Goal: Task Accomplishment & Management: Manage account settings

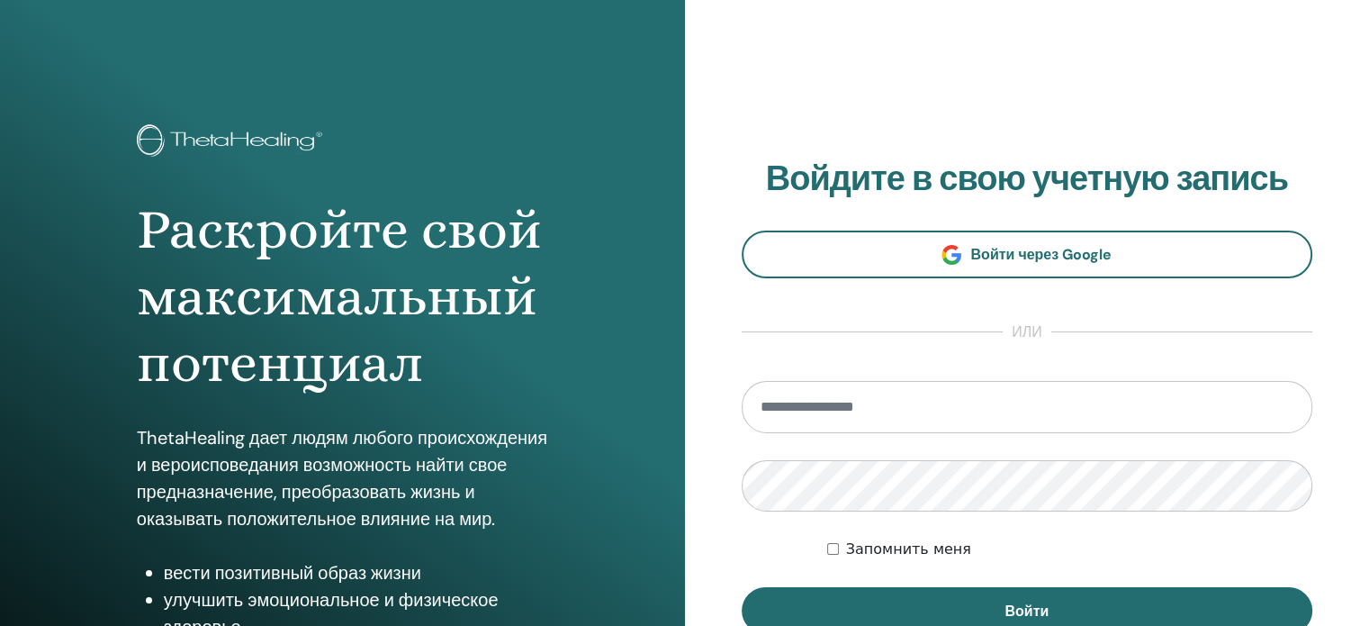
click at [950, 408] on input "email" at bounding box center [1028, 407] width 572 height 52
type input "**********"
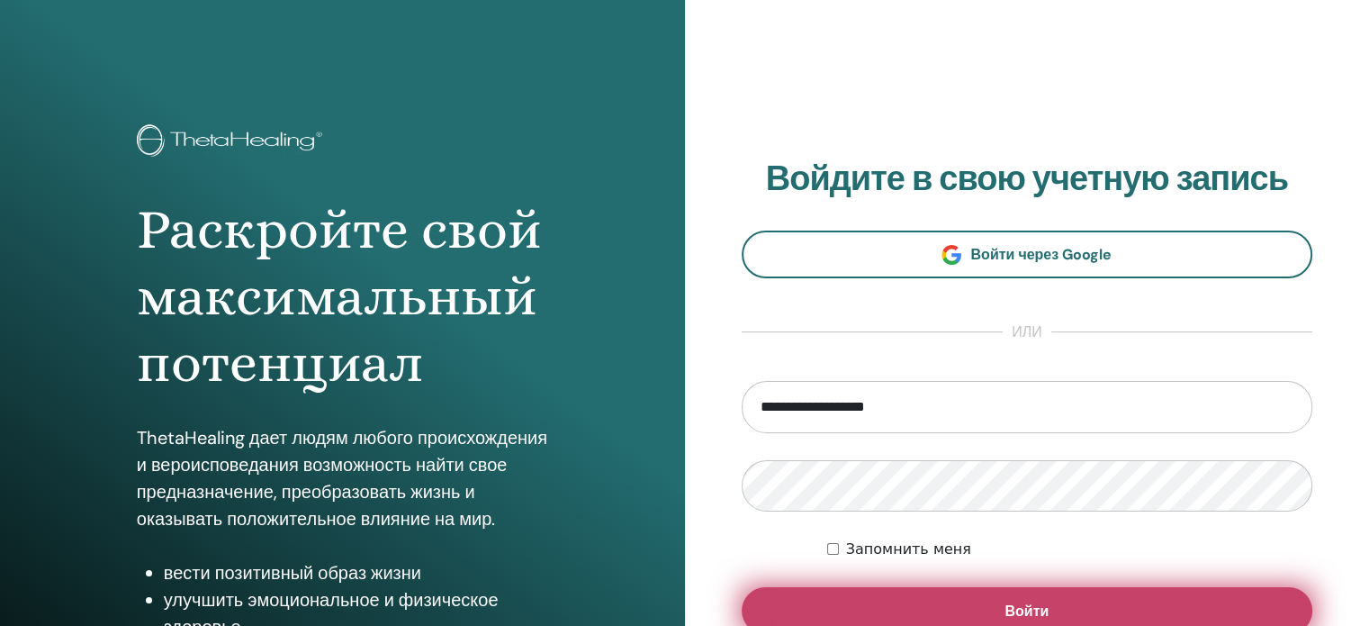
click at [973, 601] on button "Войти" at bounding box center [1028, 610] width 572 height 47
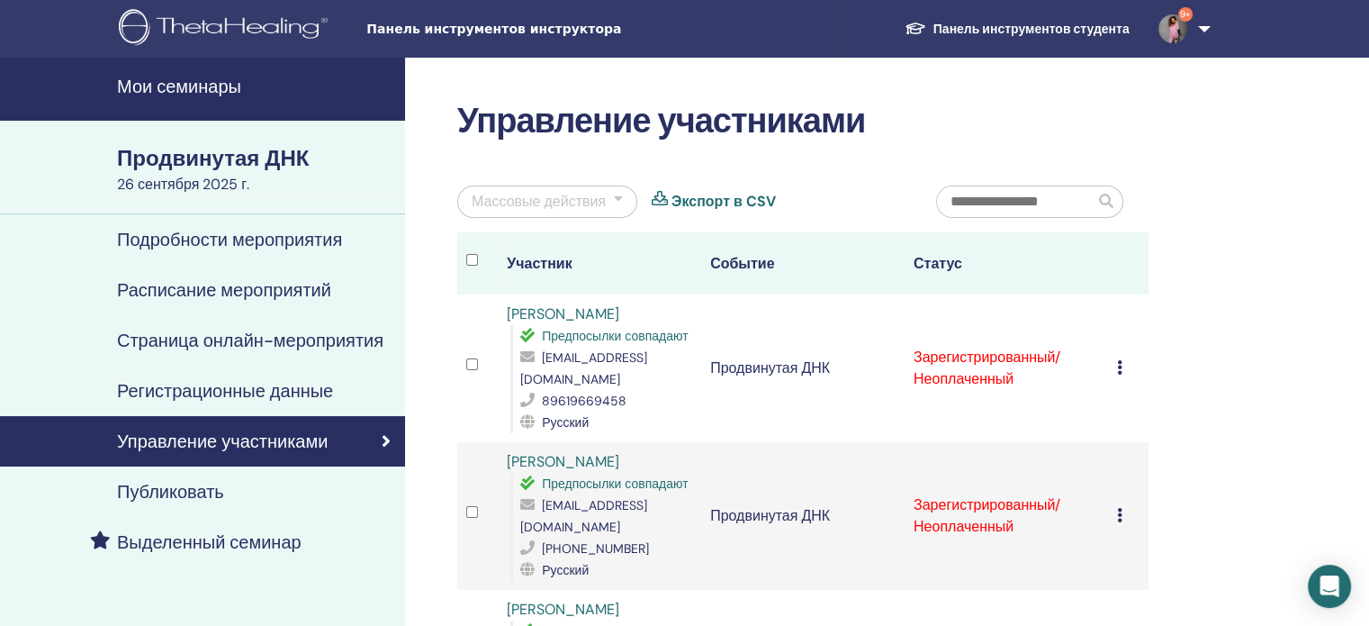
click at [206, 84] on font "Мои семинары" at bounding box center [179, 86] width 124 height 23
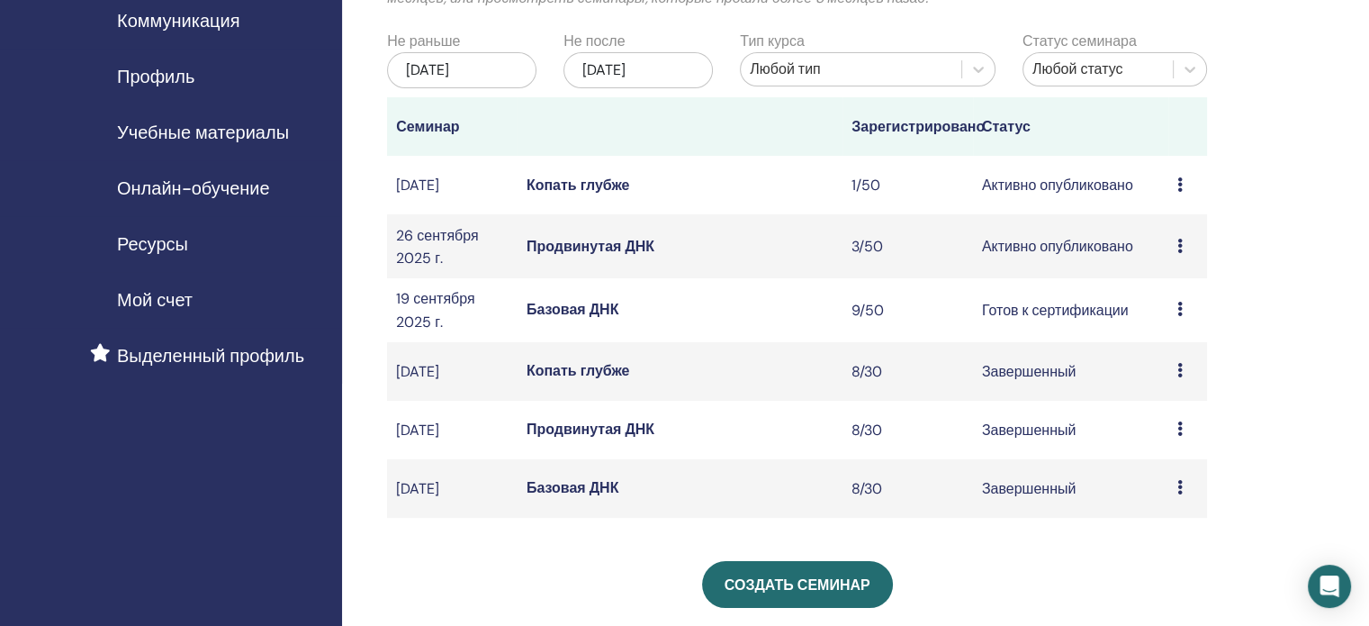
scroll to position [180, 0]
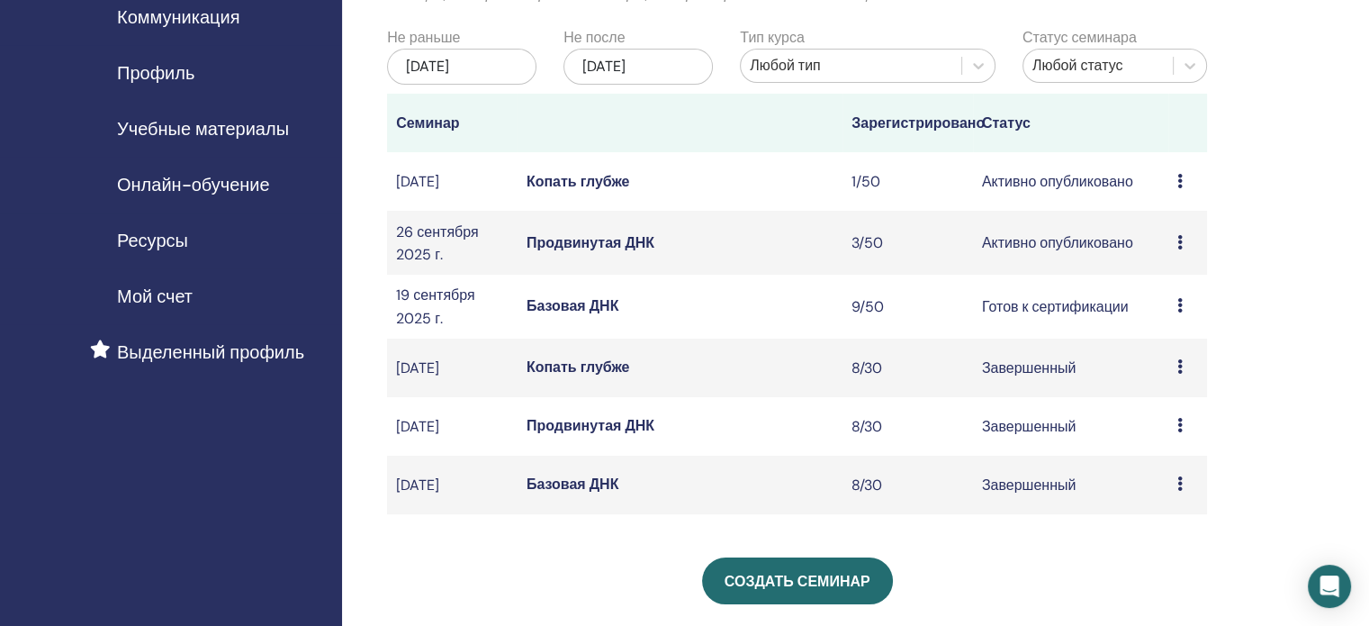
click at [558, 315] on font "Базовая ДНК" at bounding box center [573, 305] width 93 height 19
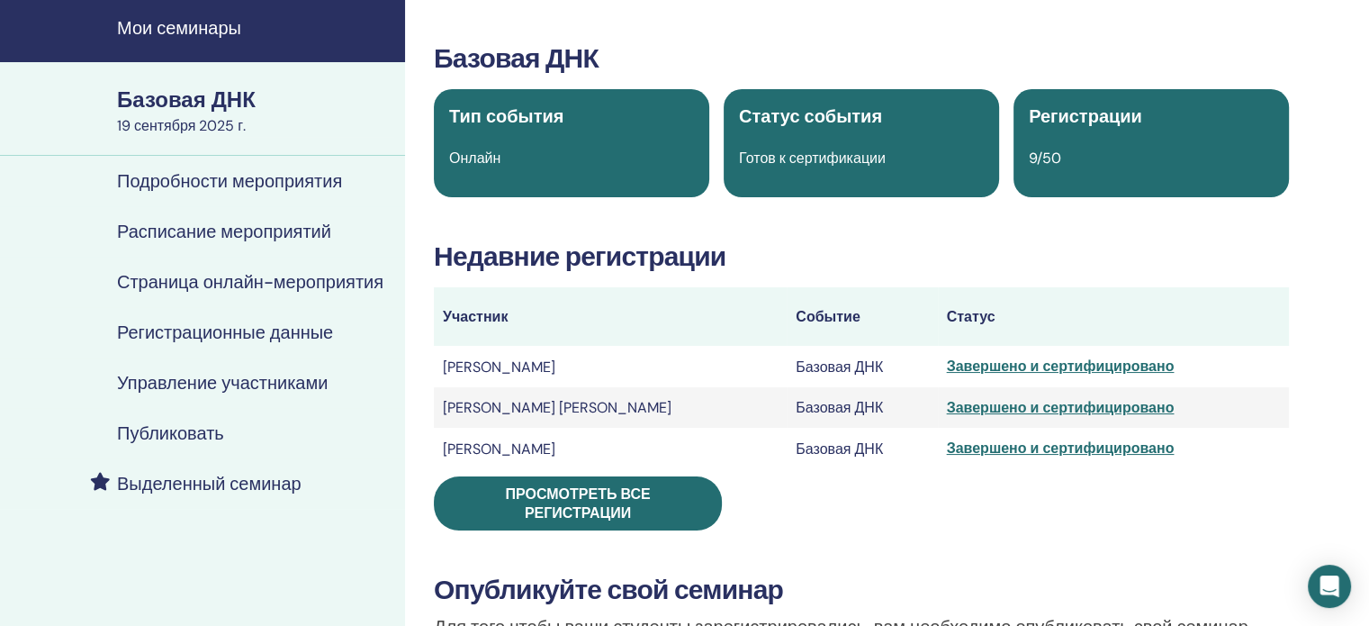
scroll to position [90, 0]
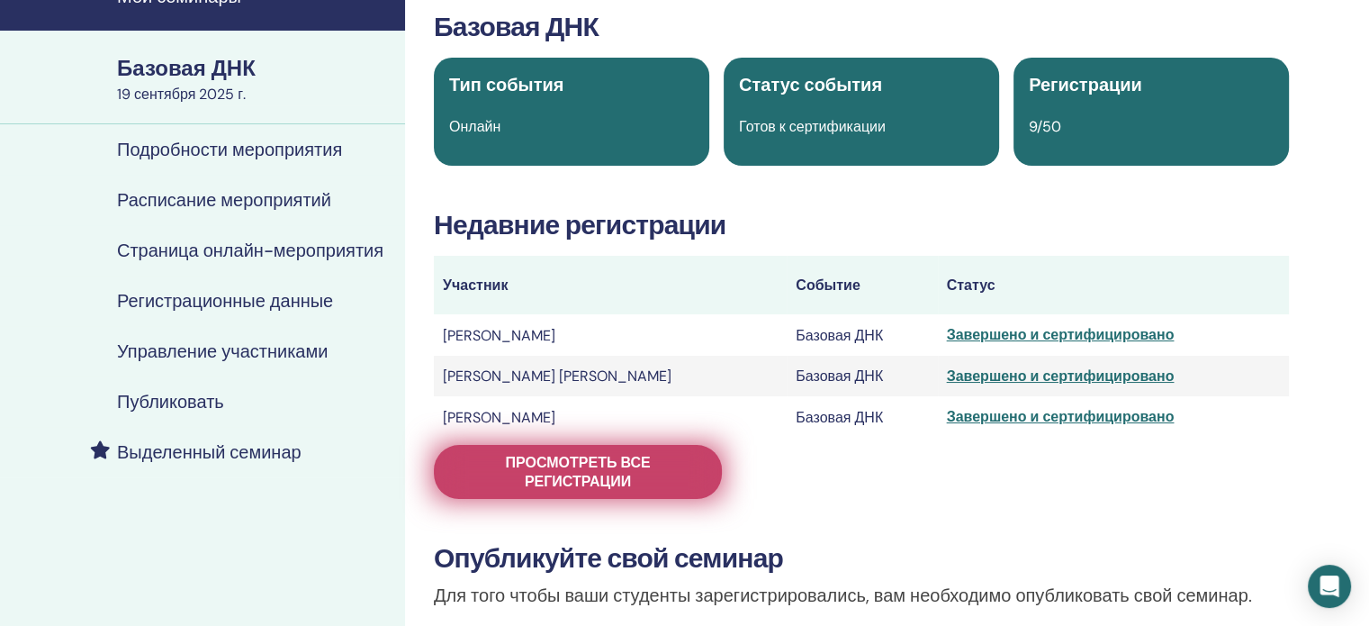
click at [656, 465] on span "Просмотреть все регистрации" at bounding box center [577, 472] width 243 height 38
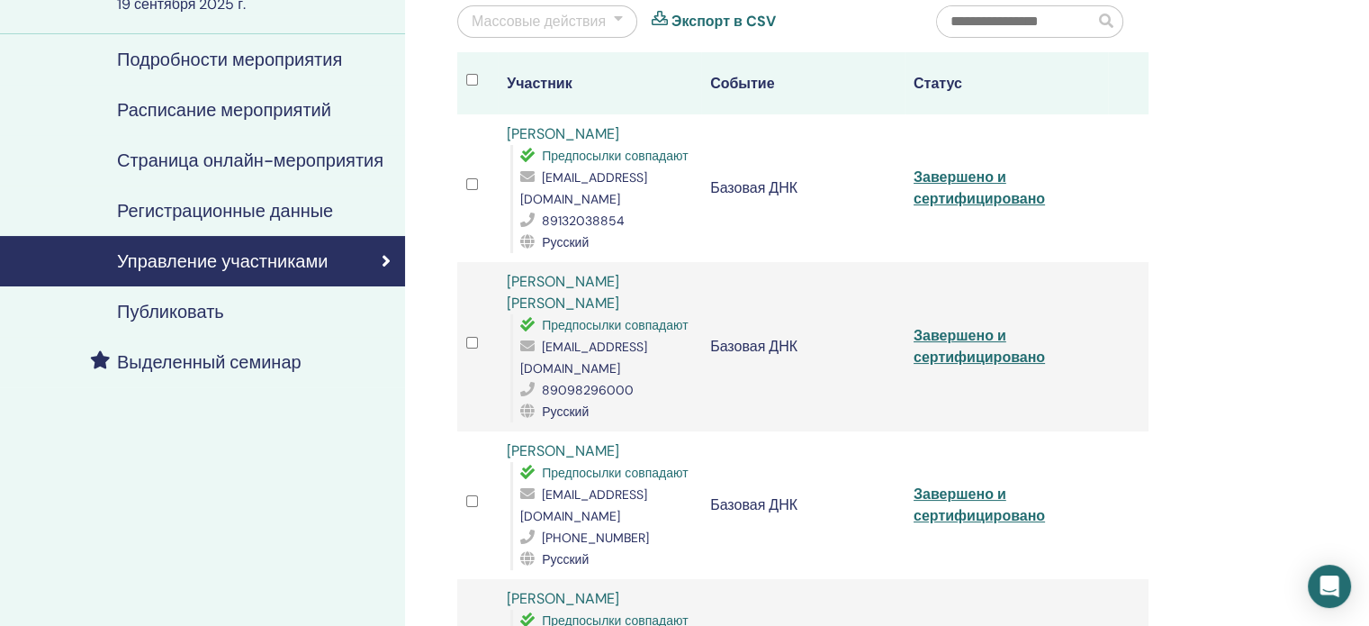
scroll to position [90, 0]
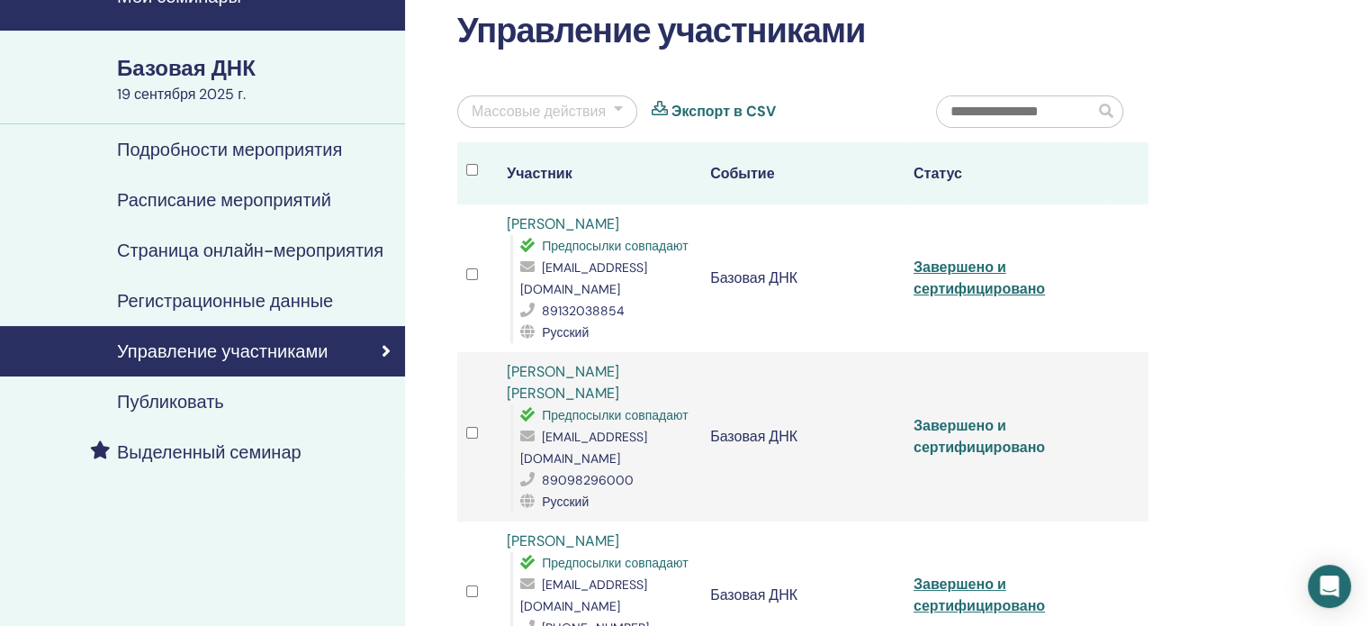
click at [977, 416] on font "Завершено и сертифицировано" at bounding box center [979, 436] width 131 height 41
drag, startPoint x: 519, startPoint y: 419, endPoint x: 695, endPoint y: 424, distance: 175.6
click at [695, 424] on td "[PERSON_NAME] [PERSON_NAME] Предпосылки совпадают [EMAIL_ADDRESS][DOMAIN_NAME] …" at bounding box center [599, 436] width 203 height 169
copy font "[EMAIL_ADDRESS][DOMAIN_NAME]"
